Goal: Transaction & Acquisition: Purchase product/service

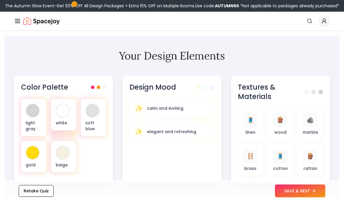
scroll to position [178, 0]
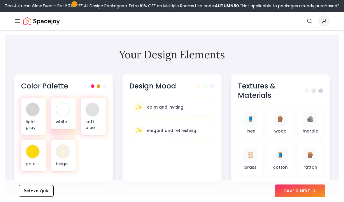
click at [315, 191] on icon at bounding box center [314, 191] width 3 height 0
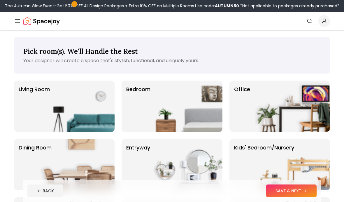
click at [205, 116] on img at bounding box center [185, 106] width 75 height 51
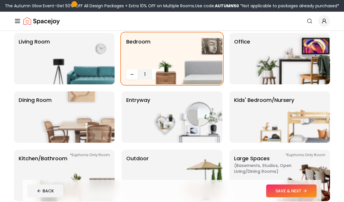
scroll to position [50, 0]
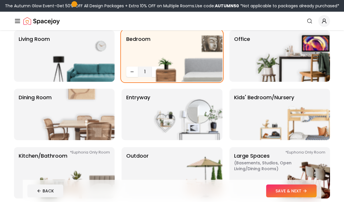
click at [303, 197] on button "SAVE & NEXT" at bounding box center [292, 190] width 51 height 13
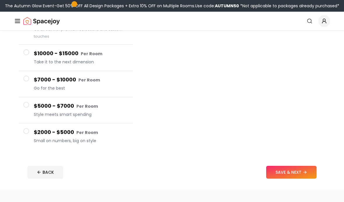
scroll to position [81, 0]
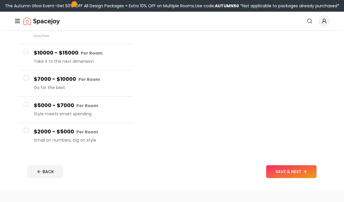
click at [24, 127] on button "$2000 - $5000 Per Room Small on numbers, big on style" at bounding box center [76, 136] width 114 height 26
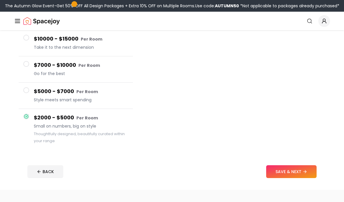
click at [305, 170] on icon at bounding box center [305, 171] width 5 height 5
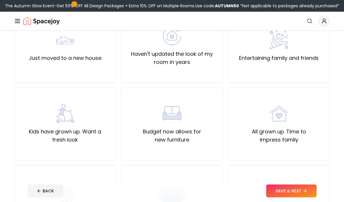
scroll to position [71, 0]
click at [34, 133] on label "Kids have grown up. Want a fresh look" at bounding box center [65, 135] width 93 height 16
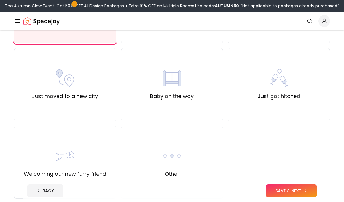
scroll to position [198, 0]
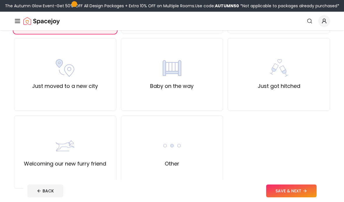
click at [303, 193] on icon at bounding box center [305, 191] width 5 height 5
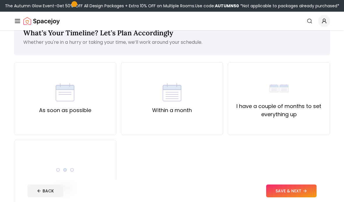
scroll to position [22, 0]
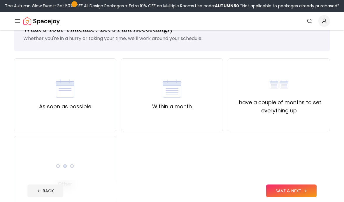
click at [308, 86] on div "I have a couple of months to set everything up" at bounding box center [279, 95] width 93 height 40
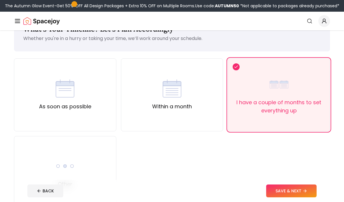
click at [303, 197] on button "SAVE & NEXT" at bounding box center [292, 190] width 51 height 13
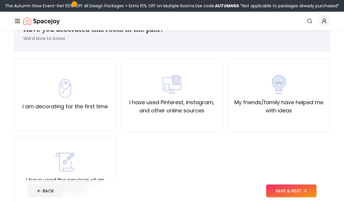
click at [27, 146] on div "I have used the services of an Interior Designer" at bounding box center [65, 172] width 102 height 73
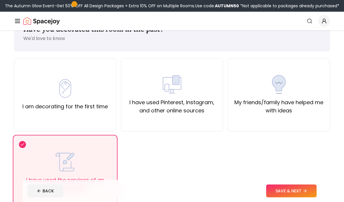
click at [299, 197] on button "SAVE & NEXT" at bounding box center [292, 190] width 51 height 13
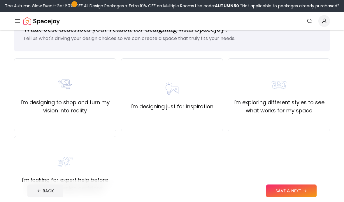
click at [18, 114] on div "I'm designing to shop and turn my vision into reality" at bounding box center [65, 94] width 102 height 73
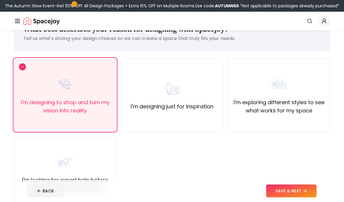
click at [302, 197] on button "SAVE & NEXT" at bounding box center [292, 190] width 51 height 13
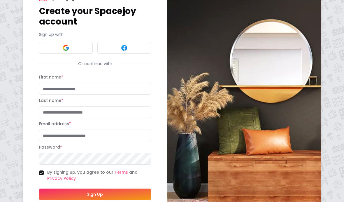
scroll to position [29, 0]
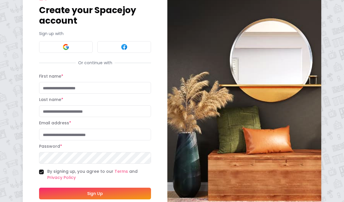
click at [113, 48] on button at bounding box center [125, 47] width 54 height 12
